Goal: Information Seeking & Learning: Learn about a topic

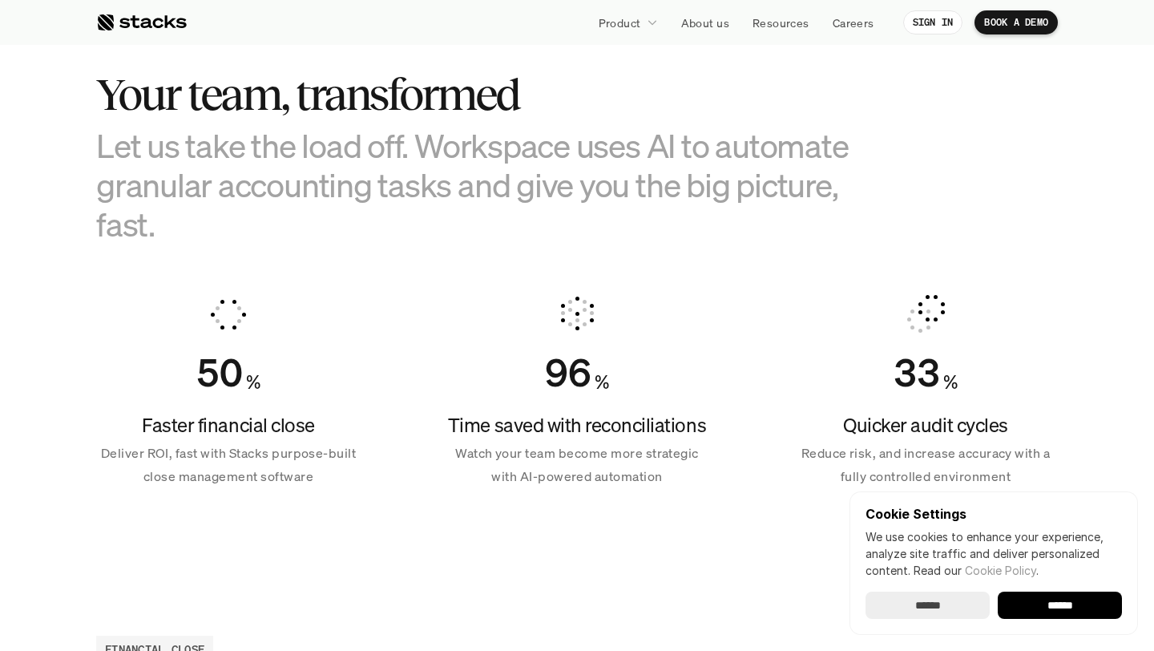
scroll to position [975, 0]
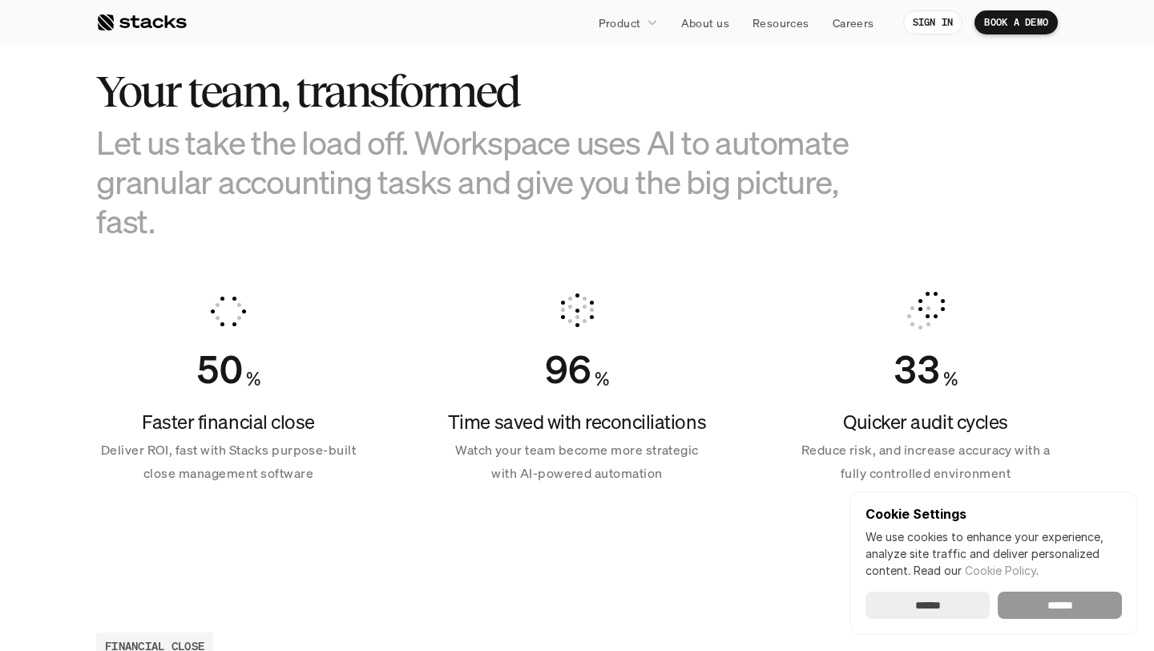
click at [1051, 611] on input "******" at bounding box center [1059, 604] width 124 height 27
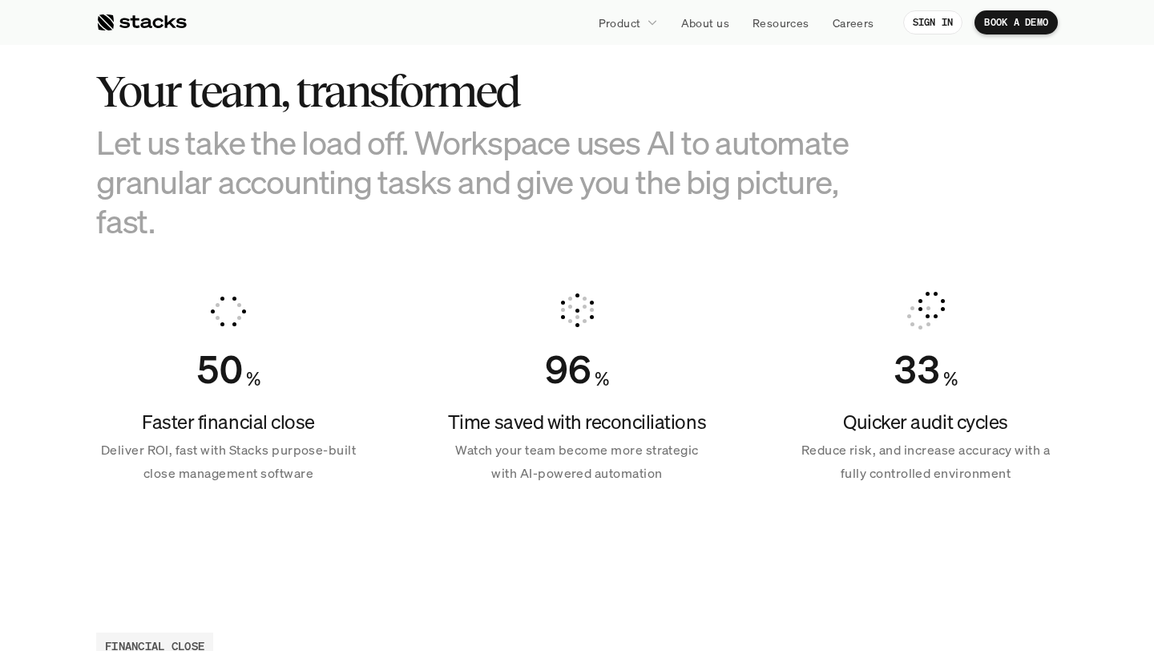
scroll to position [0, 0]
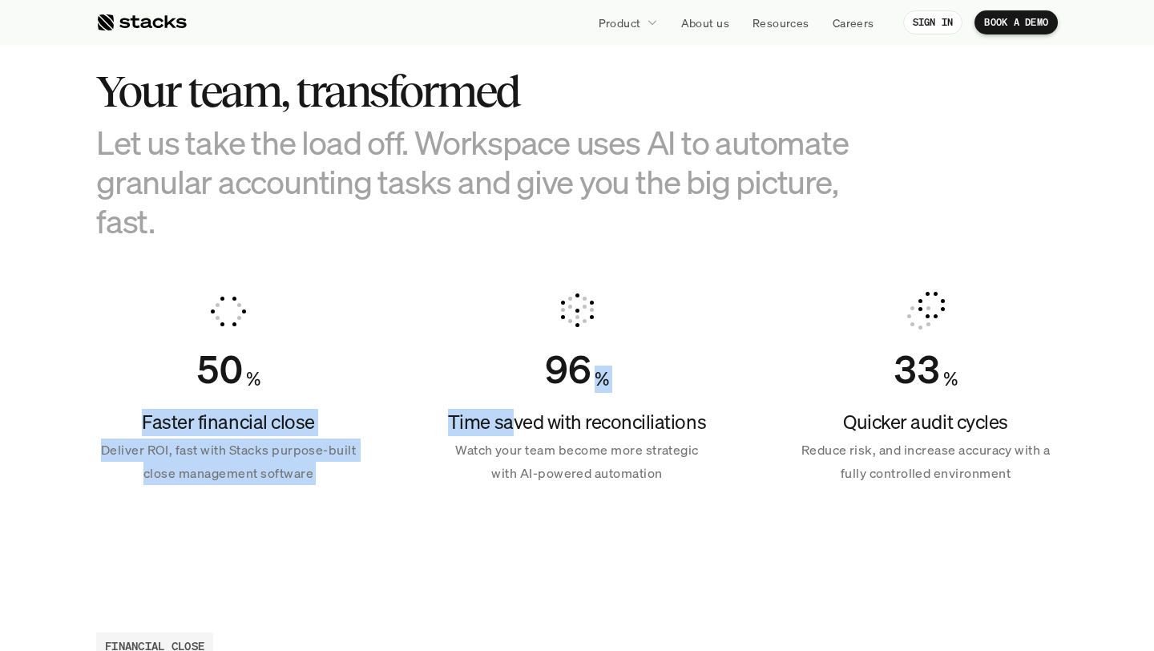
drag, startPoint x: 147, startPoint y: 416, endPoint x: 514, endPoint y: 416, distance: 366.9
click at [514, 416] on div "50 % Faster financial close Deliver ROI, fast with Stacks purpose-built close m…" at bounding box center [576, 388] width 961 height 232
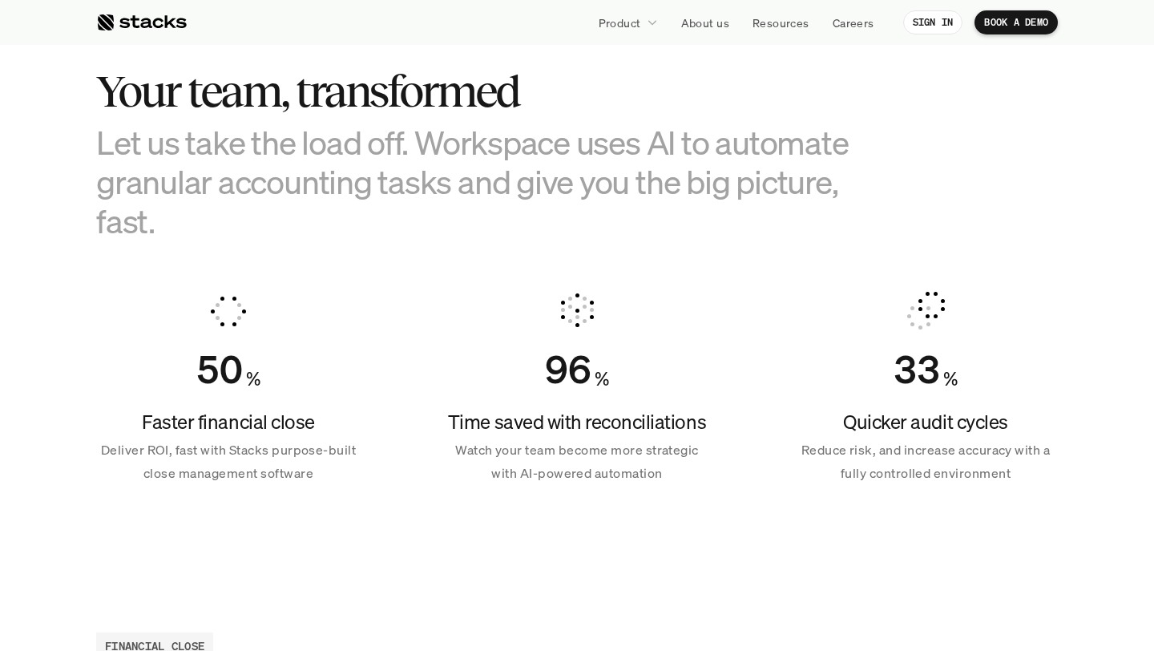
click at [472, 419] on h4 "Time saved with reconciliations" at bounding box center [577, 422] width 264 height 27
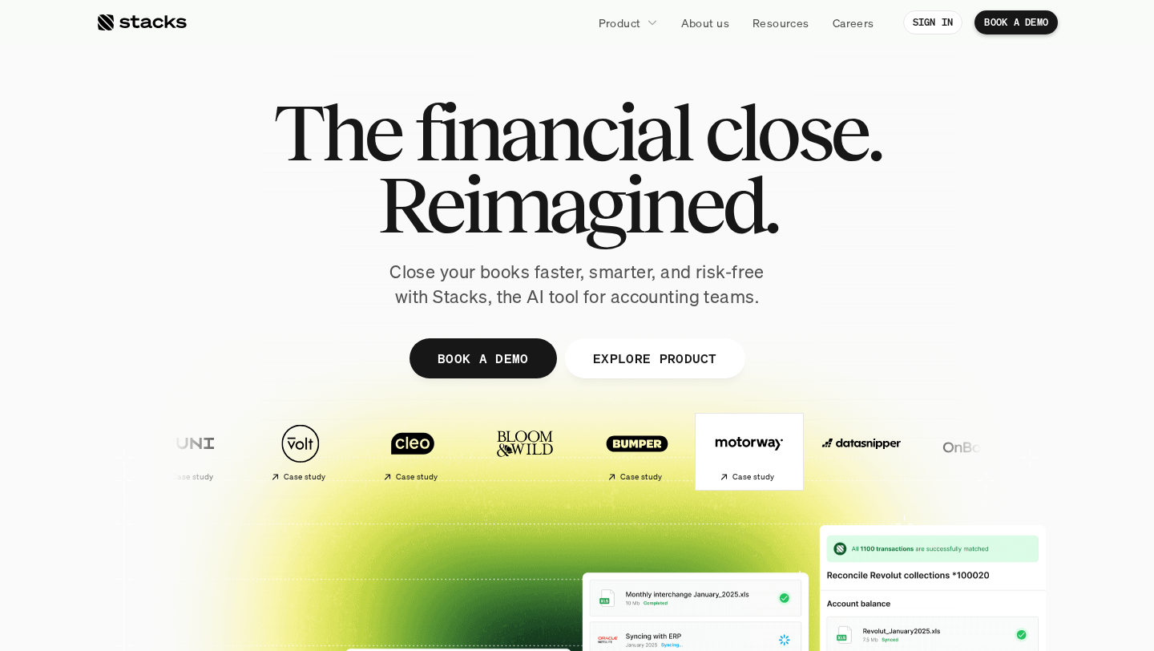
click at [698, 465] on img at bounding box center [745, 443] width 95 height 66
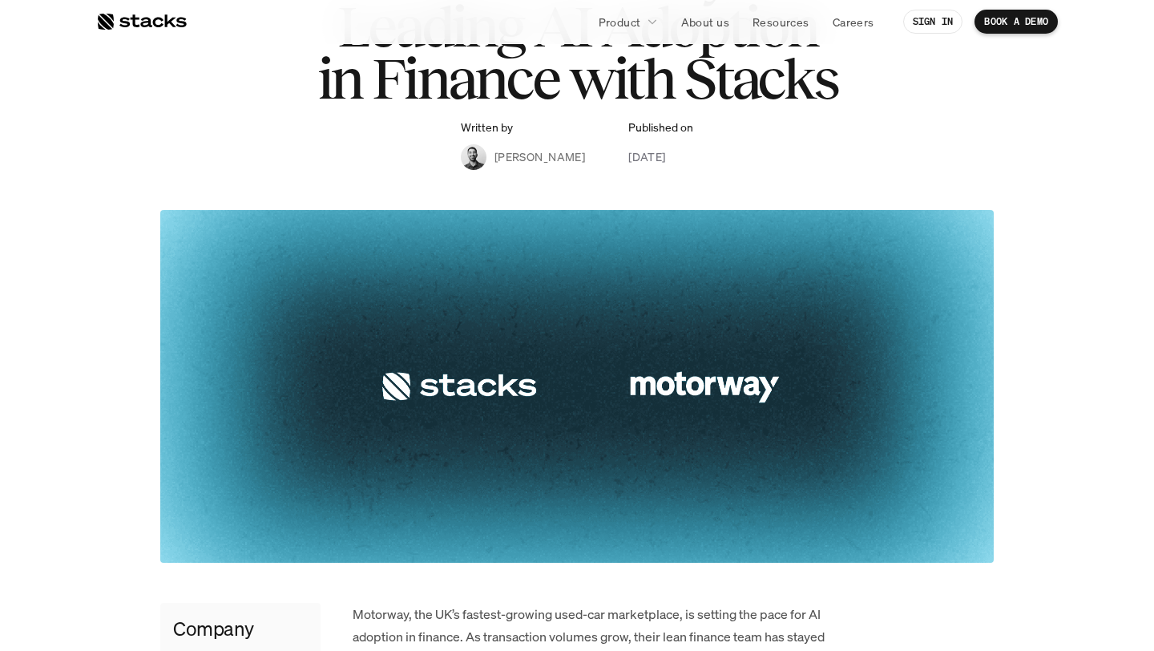
scroll to position [510, 0]
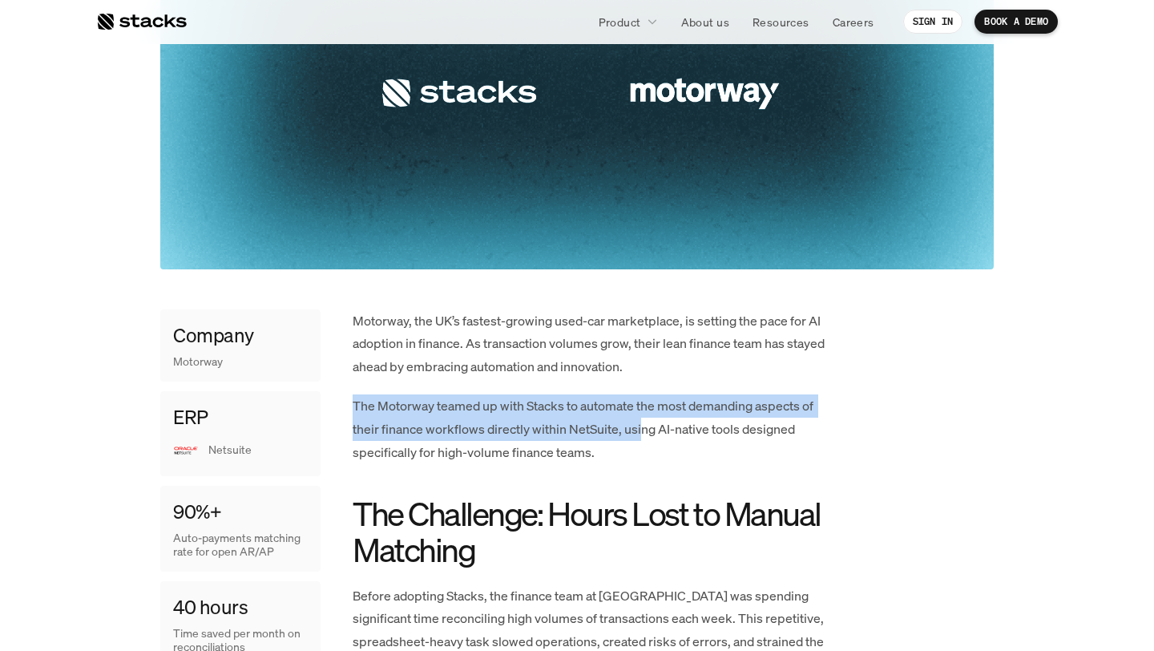
drag, startPoint x: 349, startPoint y: 400, endPoint x: 643, endPoint y: 431, distance: 296.5
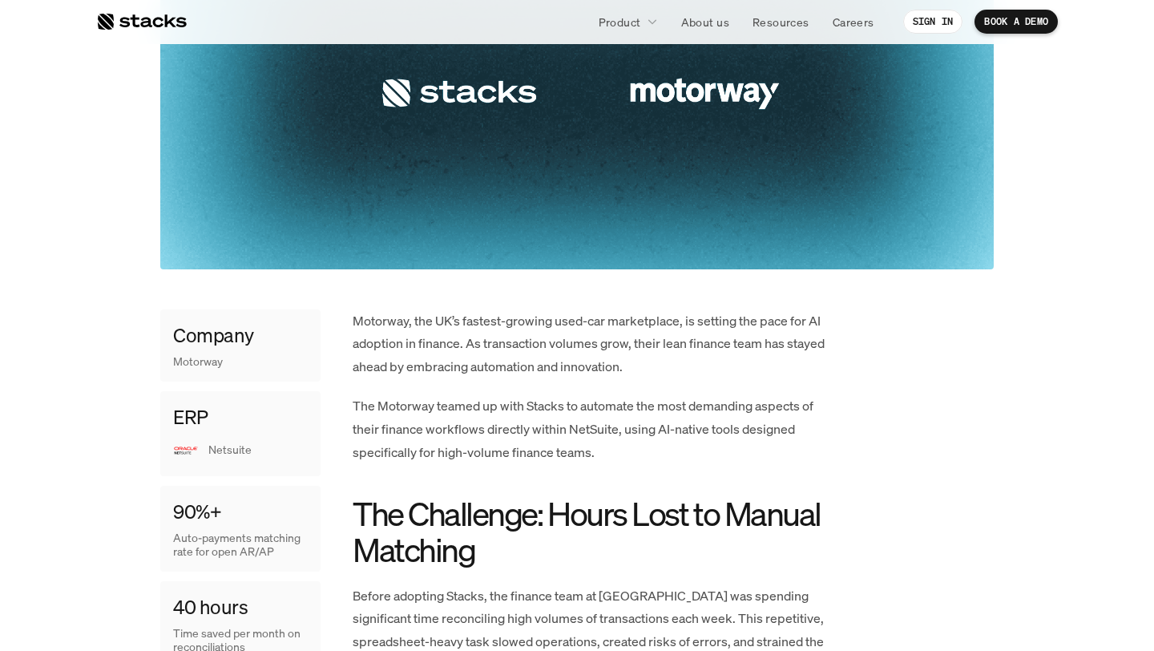
drag, startPoint x: 570, startPoint y: 429, endPoint x: 616, endPoint y: 422, distance: 47.0
click at [616, 422] on p "The Motorway teamed up with Stacks to automate the most demanding aspects of th…" at bounding box center [593, 428] width 481 height 69
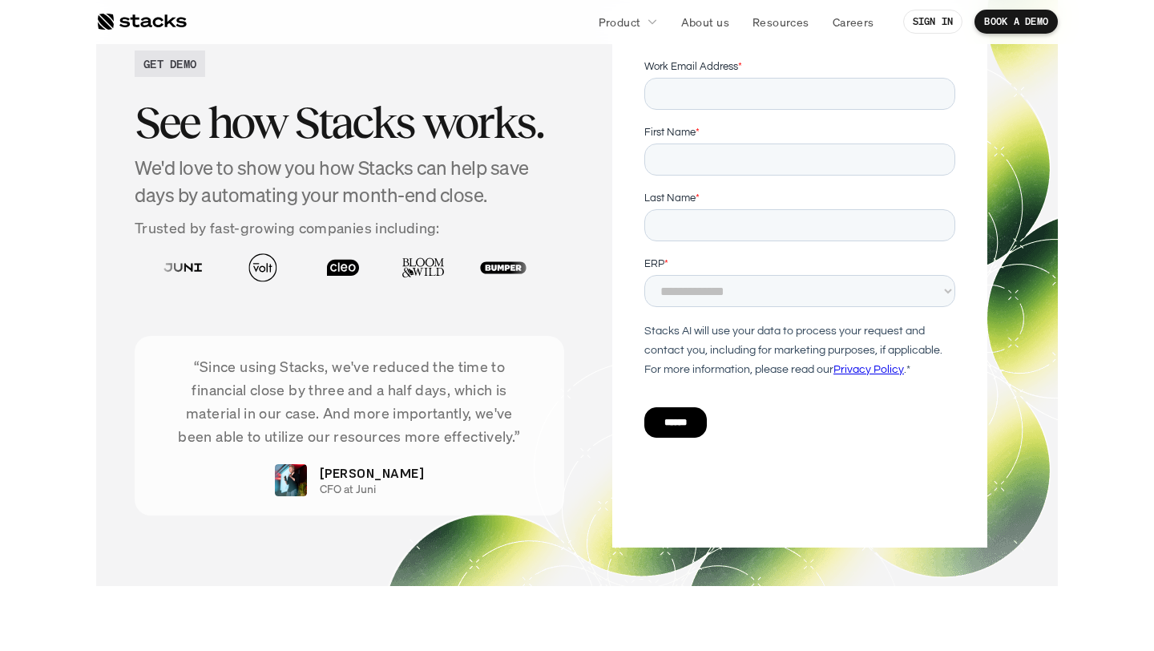
scroll to position [2720, 0]
